Goal: Transaction & Acquisition: Subscribe to service/newsletter

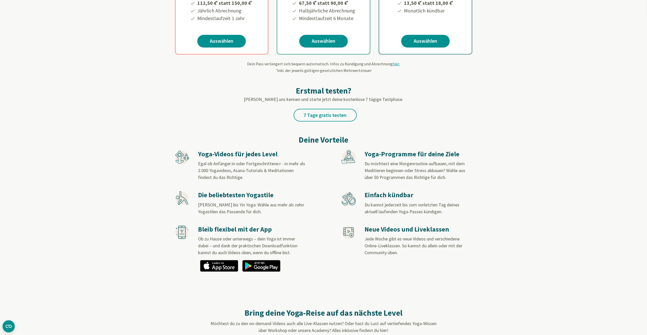
scroll to position [168, 0]
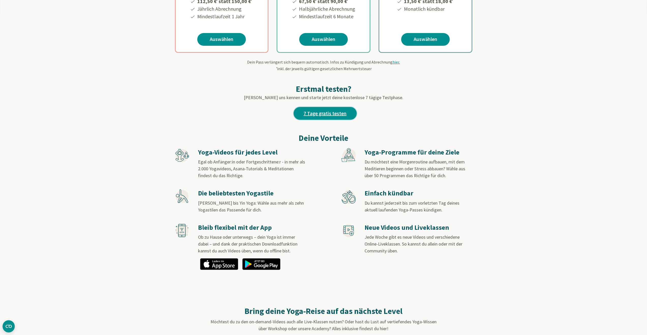
click at [343, 115] on link "7 Tage gratis testen" at bounding box center [325, 113] width 63 height 13
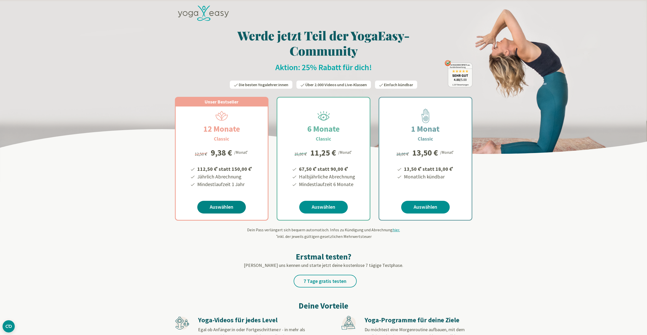
click at [235, 210] on link "Auswählen" at bounding box center [221, 207] width 49 height 13
